Goal: Navigation & Orientation: Find specific page/section

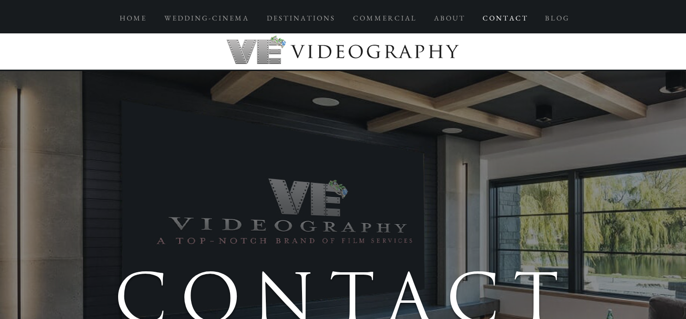
scroll to position [1508, 0]
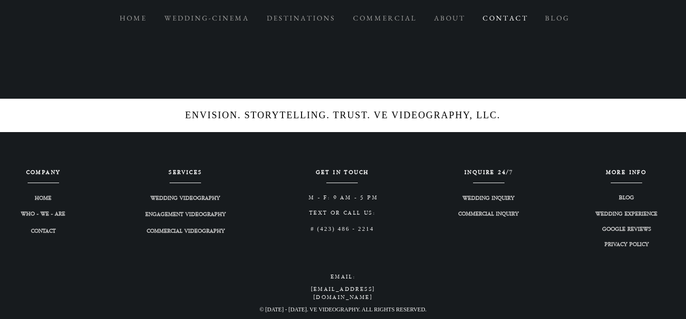
click at [493, 19] on p "C O N T A C T" at bounding box center [505, 18] width 54 height 17
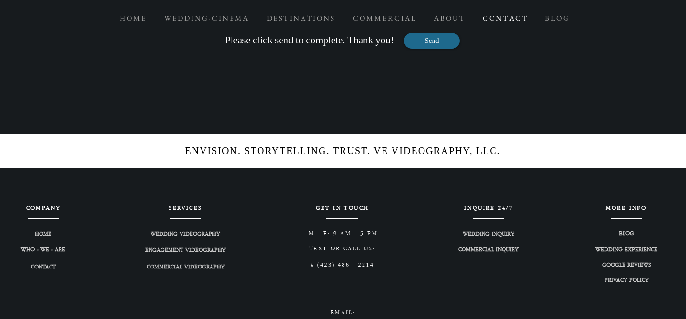
scroll to position [1469, 0]
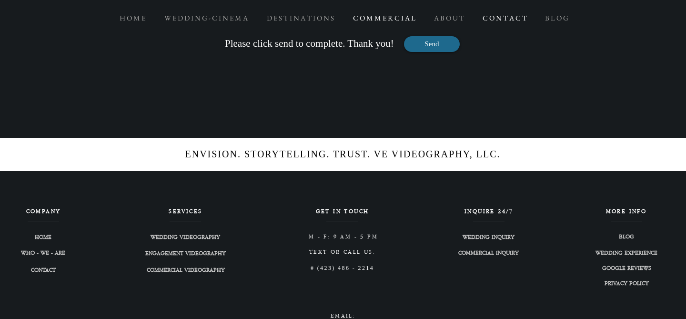
click at [404, 20] on p "C O M M E R C I A L" at bounding box center [384, 18] width 72 height 17
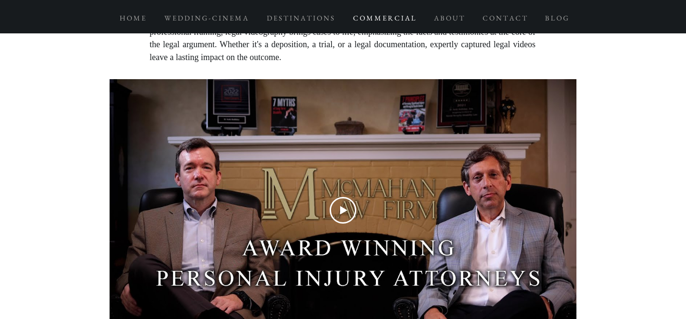
scroll to position [4063, 0]
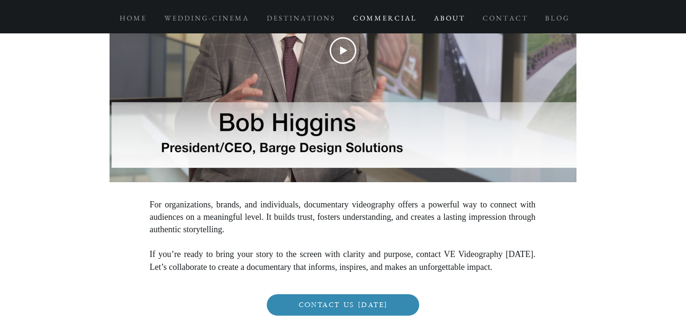
click at [450, 21] on p "A B O U T" at bounding box center [449, 18] width 40 height 17
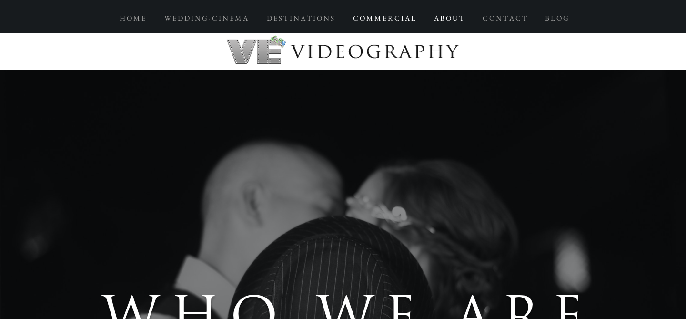
click at [382, 18] on p "C O M M E R C I A L" at bounding box center [384, 18] width 72 height 17
click at [392, 19] on p "C O M M E R C I A L" at bounding box center [384, 18] width 72 height 17
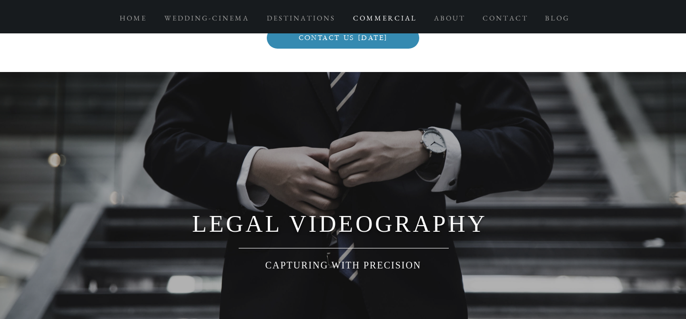
scroll to position [4311, 0]
